Goal: Share content

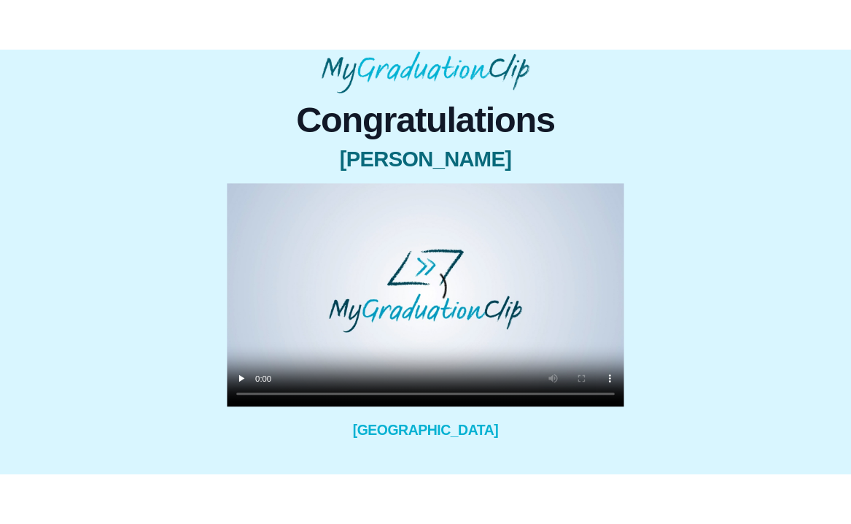
scroll to position [82, 0]
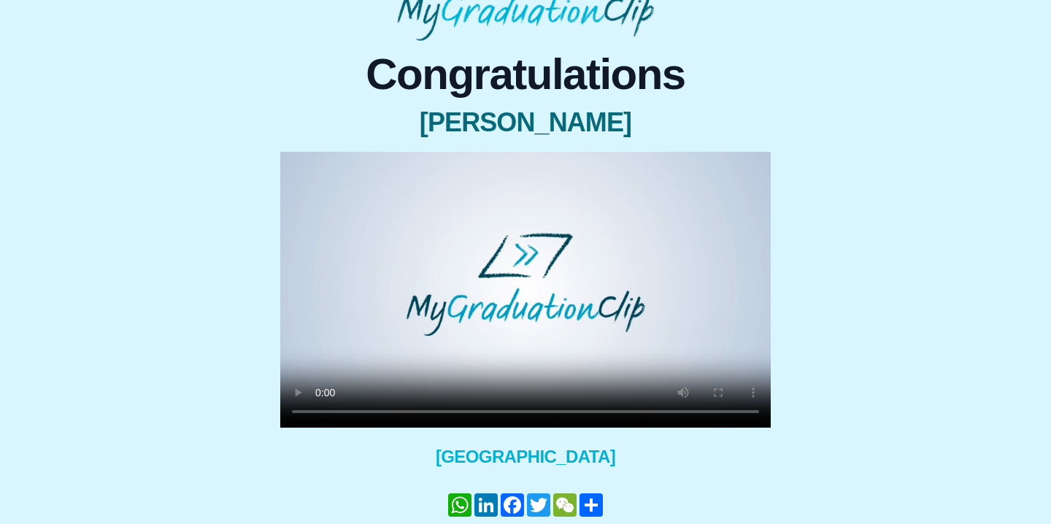
click at [142, 277] on div "Congratulations [PERSON_NAME] × Share your GraduationClip now! WhatsApp LinkedI…" at bounding box center [525, 309] width 1027 height 537
click at [142, 279] on div "Congratulations [PERSON_NAME] × Share your GraduationClip now! WhatsApp LinkedI…" at bounding box center [525, 309] width 1027 height 537
click at [142, 280] on div "Congratulations [PERSON_NAME] × Share your GraduationClip now! WhatsApp LinkedI…" at bounding box center [525, 309] width 1027 height 537
click at [152, 274] on div "Congratulations [PERSON_NAME] × Share your GraduationClip now! WhatsApp LinkedI…" at bounding box center [525, 309] width 1027 height 537
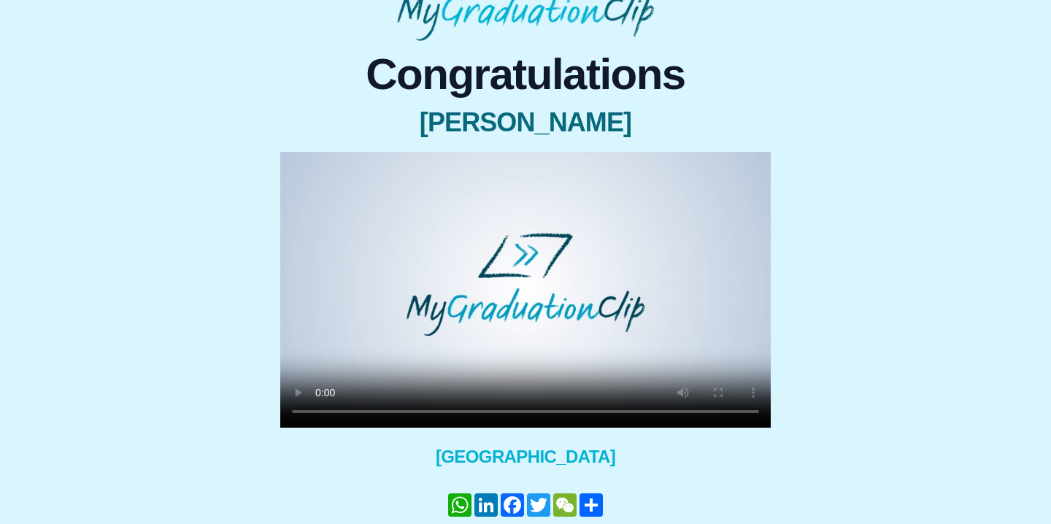
click at [152, 276] on div "Congratulations [PERSON_NAME] × Share your GraduationClip now! WhatsApp LinkedI…" at bounding box center [525, 309] width 1027 height 537
drag, startPoint x: 152, startPoint y: 276, endPoint x: 152, endPoint y: 290, distance: 13.9
click at [152, 290] on div "Congratulations [PERSON_NAME] × Share your GraduationClip now! WhatsApp LinkedI…" at bounding box center [525, 309] width 1027 height 537
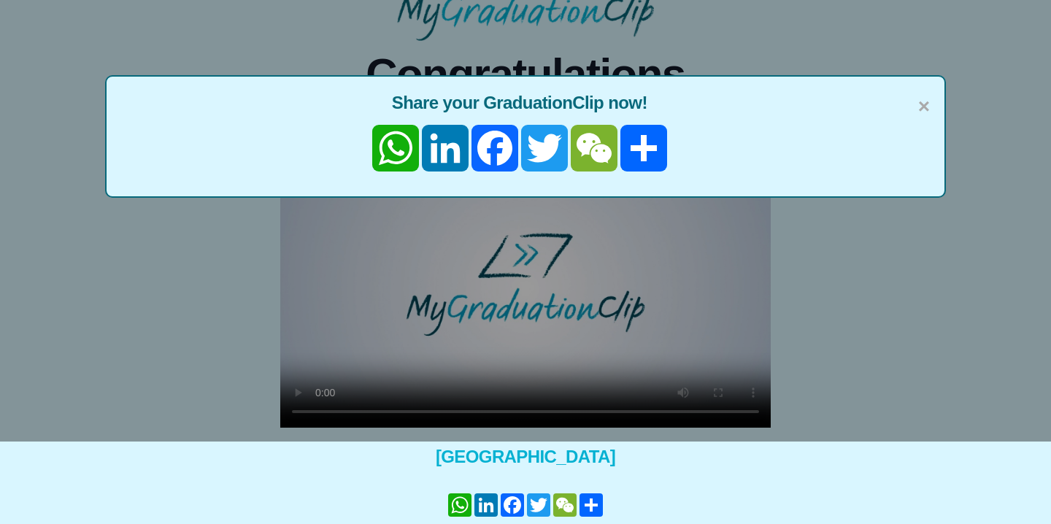
click at [152, 290] on div "× Share your GraduationClip now! WhatsApp LinkedIn Facebook Twitter WeChat Share" at bounding box center [525, 180] width 1051 height 524
click at [920, 110] on span "×" at bounding box center [924, 106] width 12 height 31
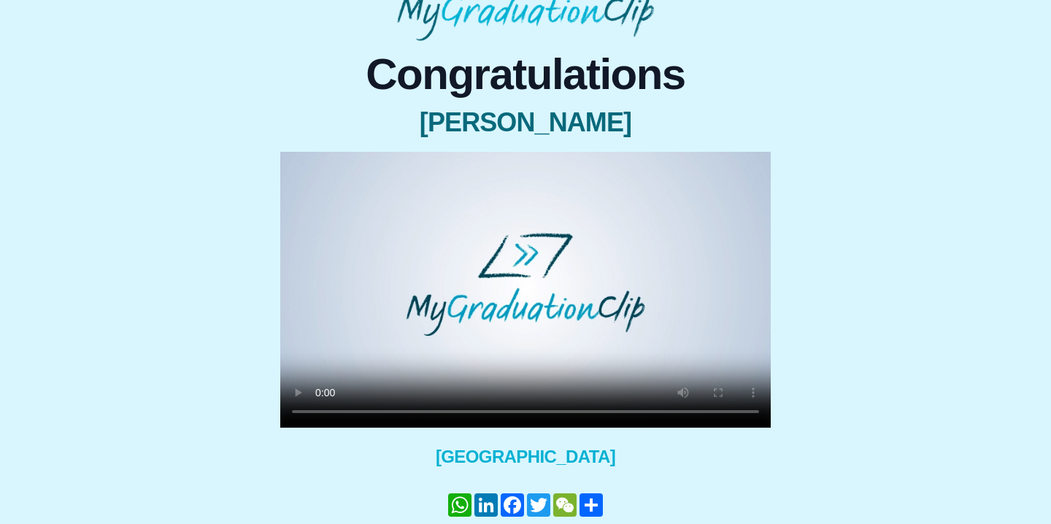
drag, startPoint x: 142, startPoint y: 287, endPoint x: 153, endPoint y: 282, distance: 11.8
click at [153, 282] on div "Congratulations [PERSON_NAME] × Share your GraduationClip now! WhatsApp LinkedI…" at bounding box center [525, 309] width 1027 height 537
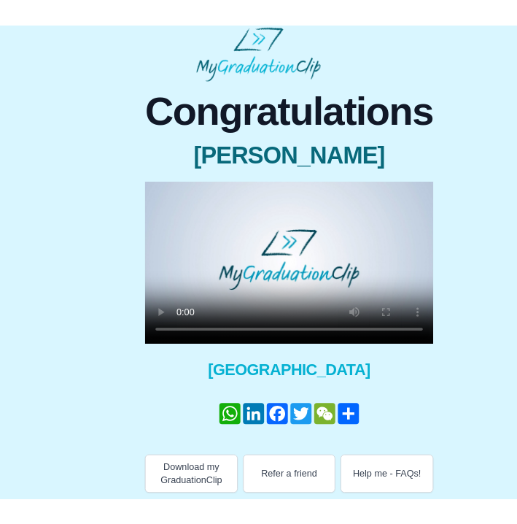
scroll to position [8, 0]
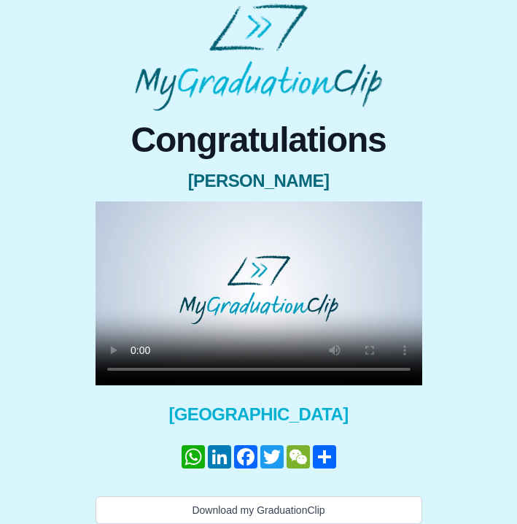
click at [43, 295] on div "Congratulations [PERSON_NAME] × Share your GraduationClip now! WhatsApp LinkedI…" at bounding box center [259, 360] width 506 height 498
click at [260, 275] on video at bounding box center [259, 293] width 327 height 184
